Goal: Information Seeking & Learning: Learn about a topic

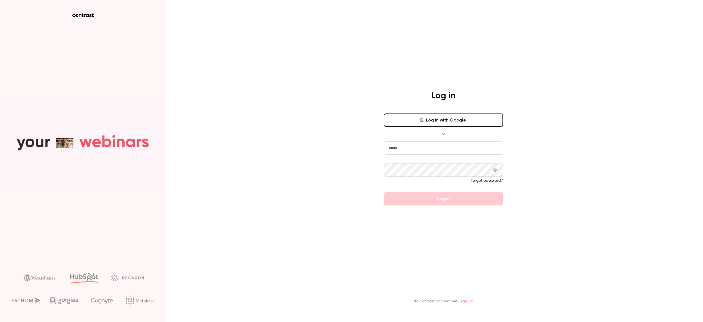
click at [432, 122] on button "Log in with Google" at bounding box center [443, 120] width 119 height 13
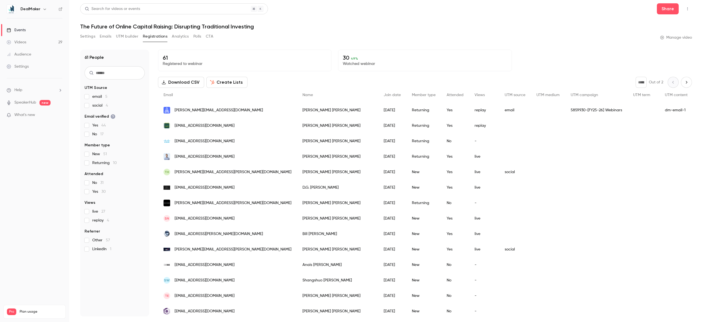
click at [36, 27] on link "Events" at bounding box center [34, 30] width 69 height 12
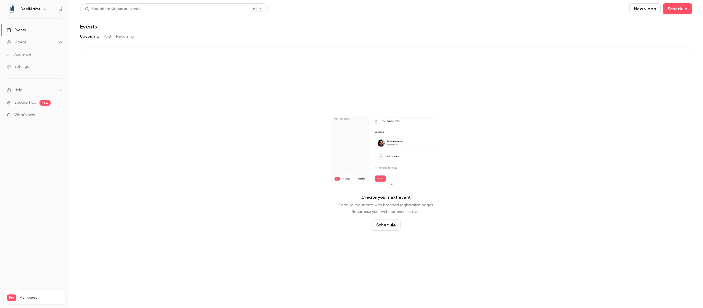
click at [109, 37] on button "Past" at bounding box center [108, 36] width 8 height 9
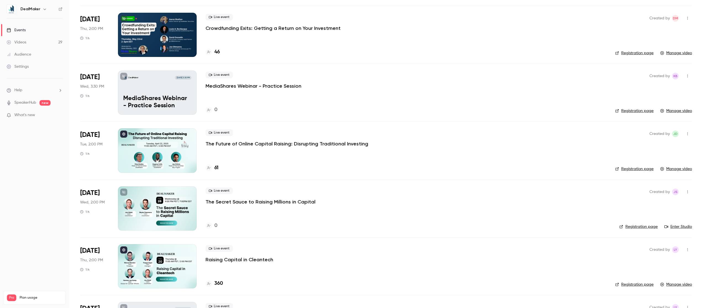
scroll to position [326, 0]
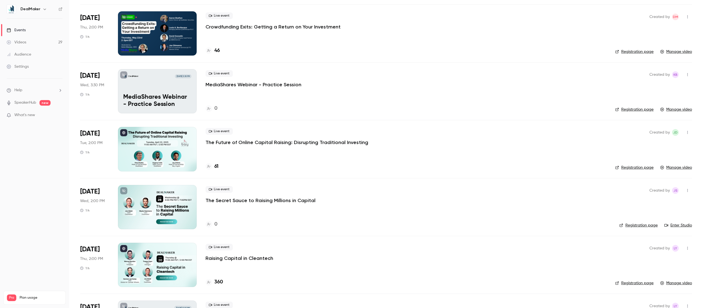
click at [175, 156] on div at bounding box center [157, 149] width 79 height 44
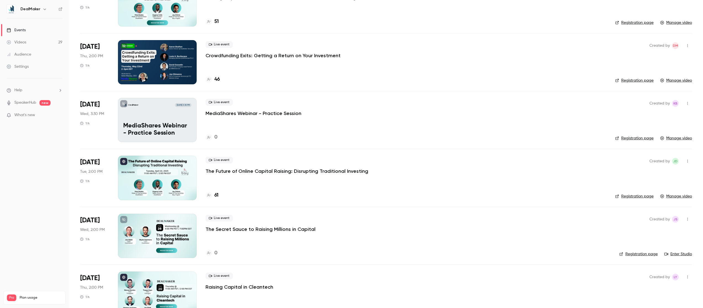
scroll to position [290, 0]
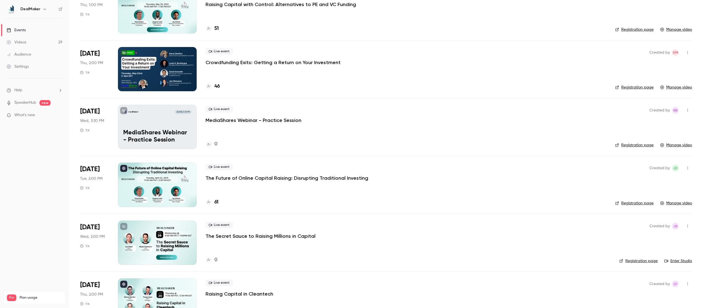
click at [288, 178] on p "The Future of Online Capital Raising: Disrupting Traditional Investing" at bounding box center [287, 178] width 163 height 7
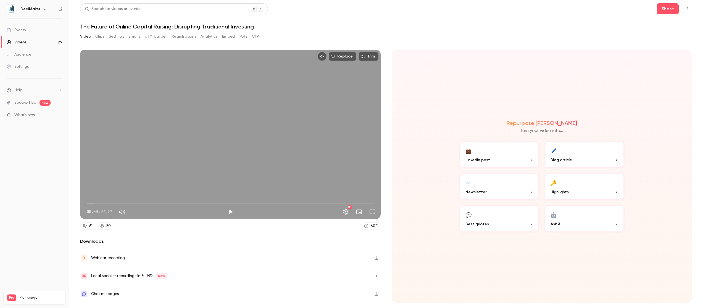
click at [100, 37] on button "Clips" at bounding box center [99, 36] width 9 height 9
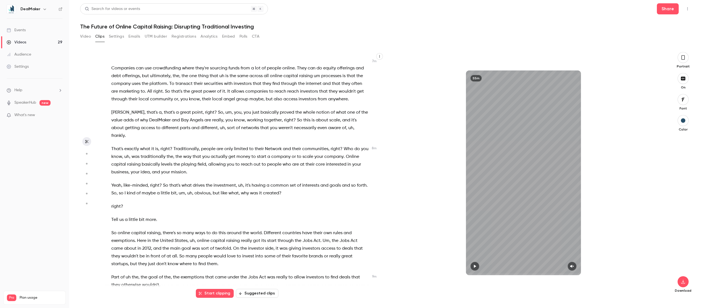
scroll to position [681, 0]
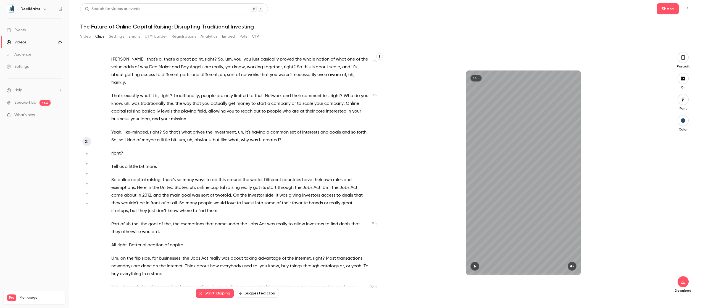
drag, startPoint x: 267, startPoint y: 155, endPoint x: 260, endPoint y: 152, distance: 8.0
click at [267, 155] on p "right ?" at bounding box center [240, 154] width 258 height 8
click at [195, 117] on p "That's exactly what it is , right ? Traditionally , people are only limited to …" at bounding box center [240, 107] width 258 height 31
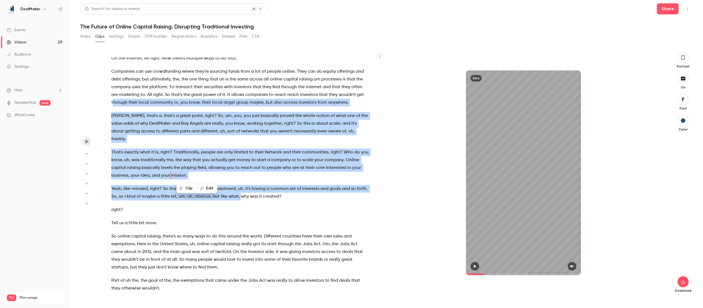
drag, startPoint x: 114, startPoint y: 67, endPoint x: 253, endPoint y: 194, distance: 188.7
click at [252, 195] on div "when I go back for a yearly skin . All right , great . We're live . Everyone th…" at bounding box center [242, 175] width 277 height 236
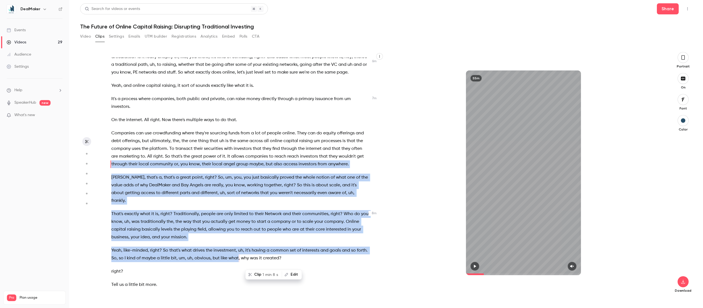
scroll to position [560, 0]
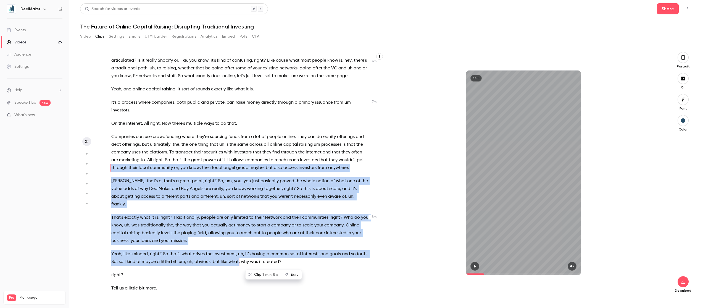
type input "*****"
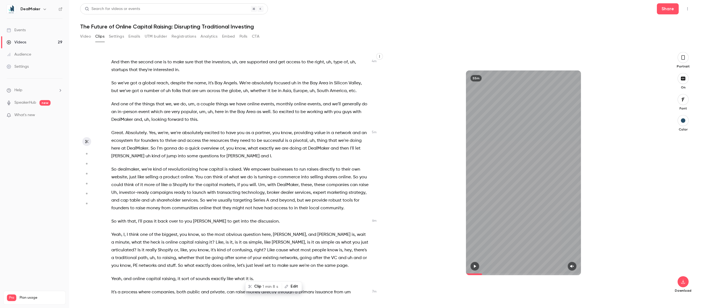
scroll to position [177, 0]
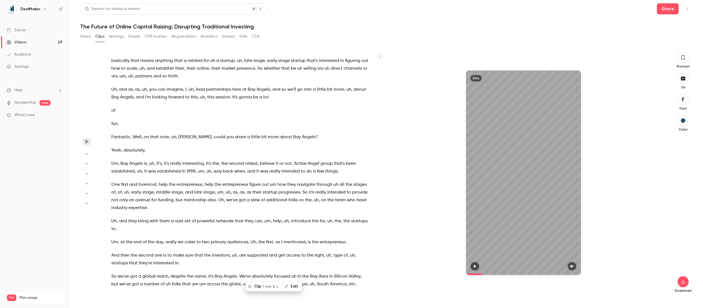
click at [132, 36] on button "Emails" at bounding box center [135, 36] width 12 height 9
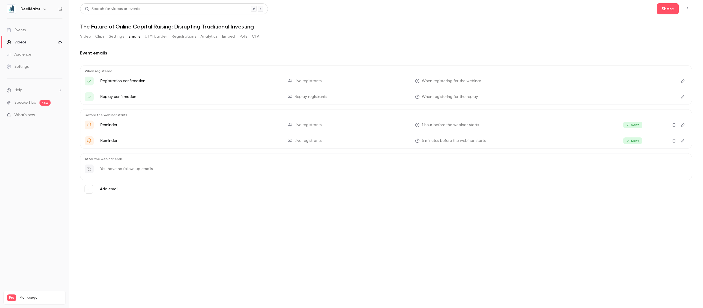
click at [178, 36] on button "Registrations" at bounding box center [184, 36] width 25 height 9
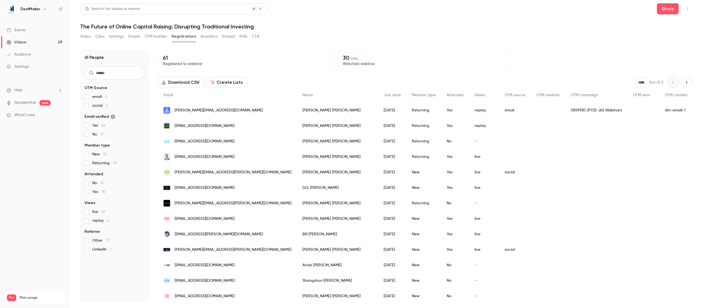
click at [240, 38] on button "Polls" at bounding box center [244, 36] width 8 height 9
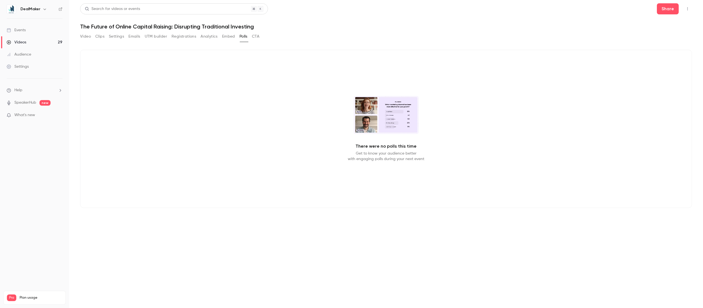
drag, startPoint x: 209, startPoint y: 36, endPoint x: 94, endPoint y: 32, distance: 115.0
click at [209, 36] on button "Analytics" at bounding box center [209, 36] width 17 height 9
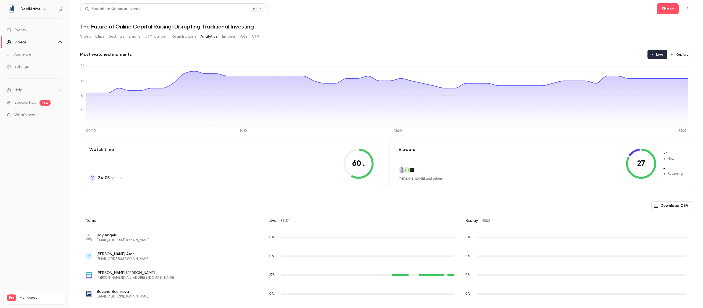
click at [28, 31] on link "Events" at bounding box center [34, 30] width 69 height 12
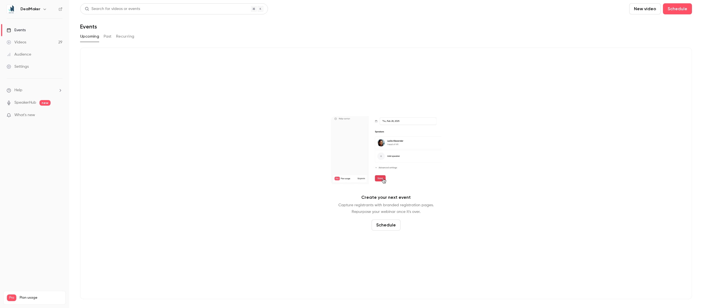
click at [106, 38] on button "Past" at bounding box center [108, 36] width 8 height 9
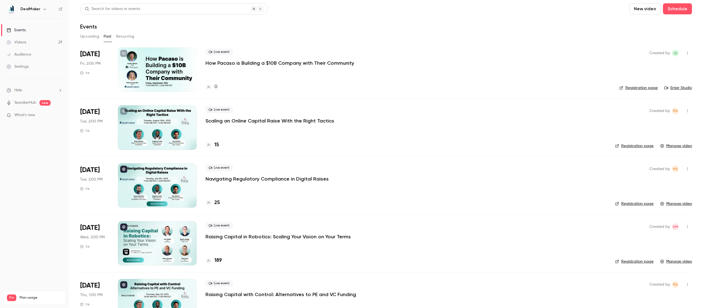
click at [642, 89] on link "Registration page" at bounding box center [639, 88] width 38 height 6
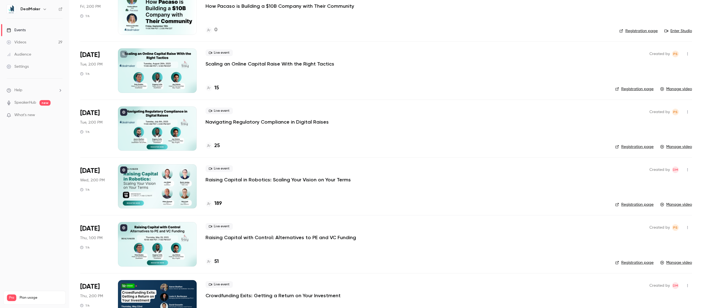
scroll to position [131, 0]
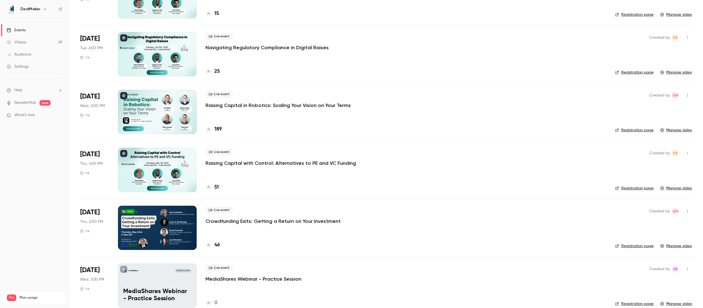
click at [626, 188] on link "Registration page" at bounding box center [634, 188] width 38 height 6
